Goal: Check status: Check status

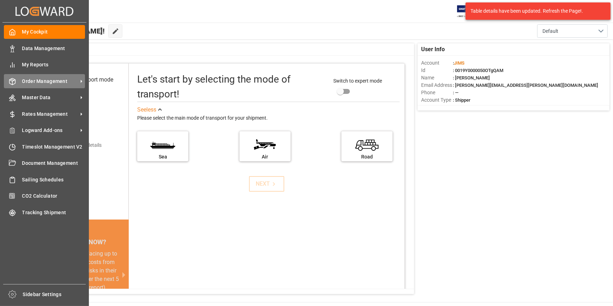
click at [36, 86] on div "Order Management Order Management" at bounding box center [44, 81] width 81 height 14
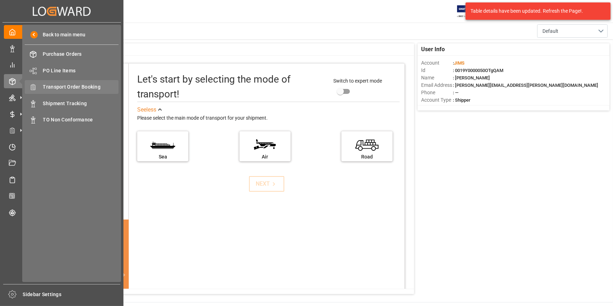
click at [62, 91] on span "Transport Order Booking" at bounding box center [81, 86] width 76 height 7
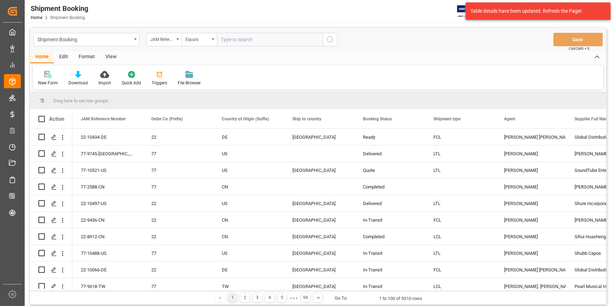
click at [249, 41] on input "text" at bounding box center [270, 39] width 106 height 13
type input "22-10454-CN"
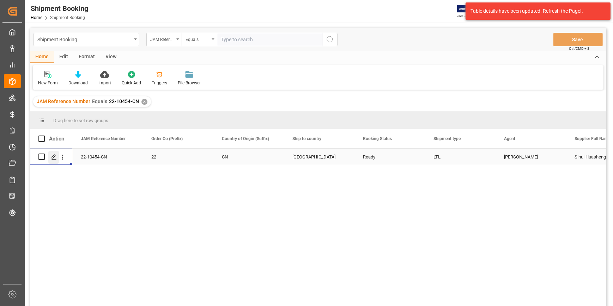
click at [53, 160] on div "Press SPACE to select this row." at bounding box center [53, 157] width 11 height 13
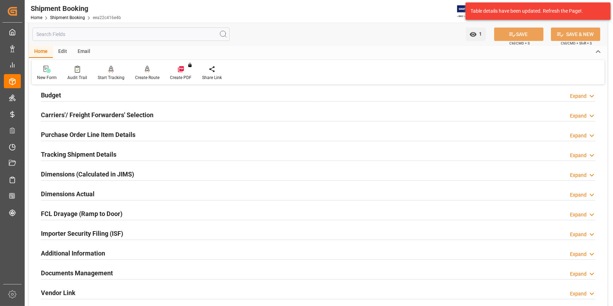
scroll to position [64, 0]
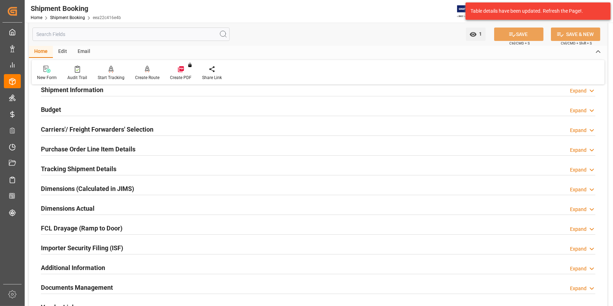
click at [102, 164] on h2 "Tracking Shipment Details" at bounding box center [78, 169] width 75 height 10
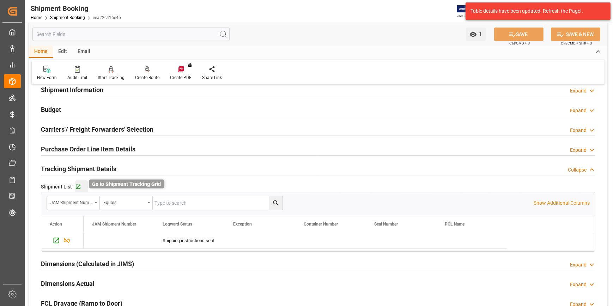
click at [79, 184] on icon "button" at bounding box center [78, 186] width 5 height 5
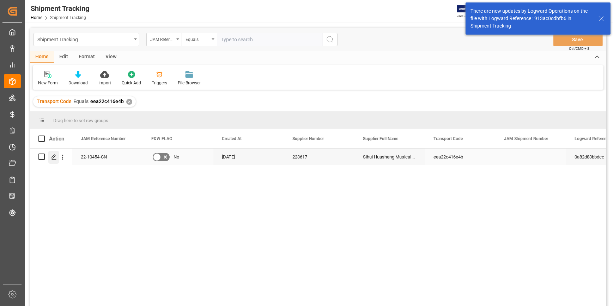
click at [51, 157] on icon "Press SPACE to select this row." at bounding box center [54, 157] width 6 height 6
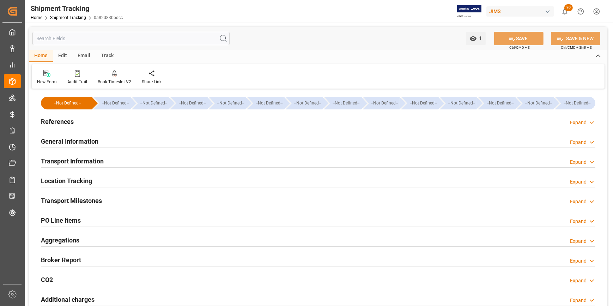
click at [69, 200] on h2 "Transport Milestones" at bounding box center [71, 201] width 61 height 10
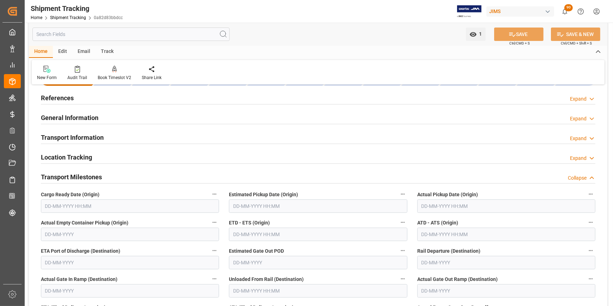
scroll to position [64, 0]
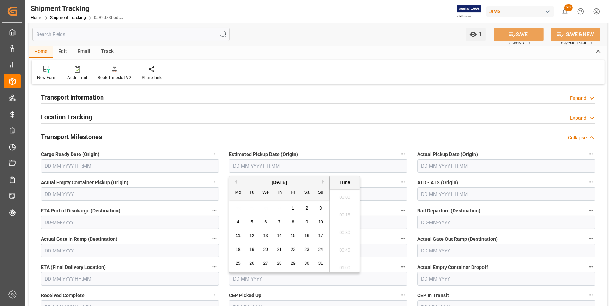
click at [243, 162] on input "text" at bounding box center [318, 165] width 178 height 13
click at [279, 224] on span "7" at bounding box center [279, 221] width 2 height 5
type input "07-08-2025 00:00"
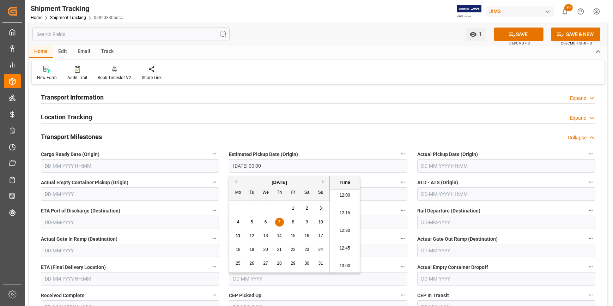
click at [432, 162] on input "text" at bounding box center [506, 165] width 178 height 13
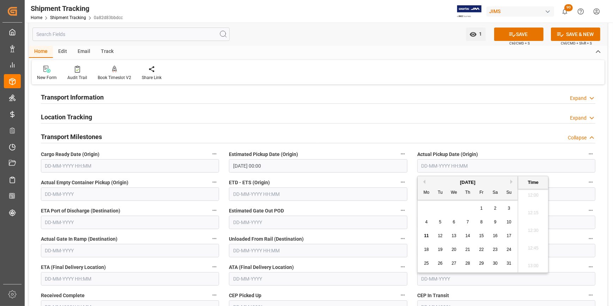
click at [481, 224] on span "8" at bounding box center [481, 221] width 2 height 5
type input "08-08-2025 00:00"
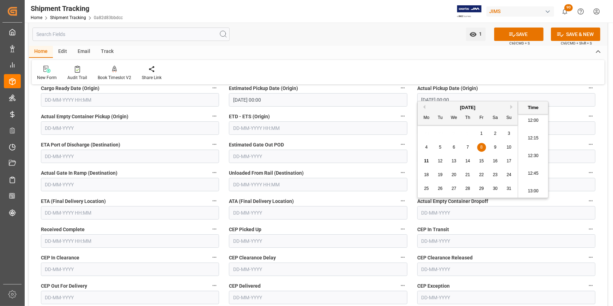
scroll to position [160, 0]
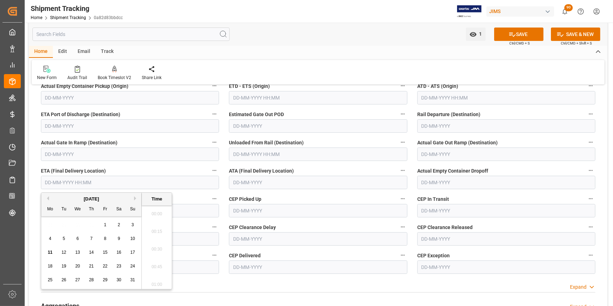
click at [77, 184] on input "text" at bounding box center [130, 182] width 178 height 13
click at [52, 265] on span "18" at bounding box center [50, 265] width 5 height 5
type input "18-08-2025 00:00"
click at [517, 34] on button "SAVE" at bounding box center [518, 34] width 49 height 13
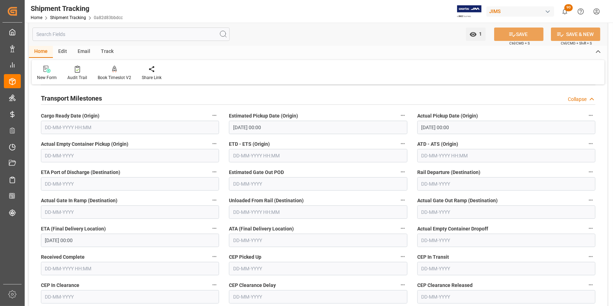
scroll to position [96, 0]
